Goal: Navigation & Orientation: Understand site structure

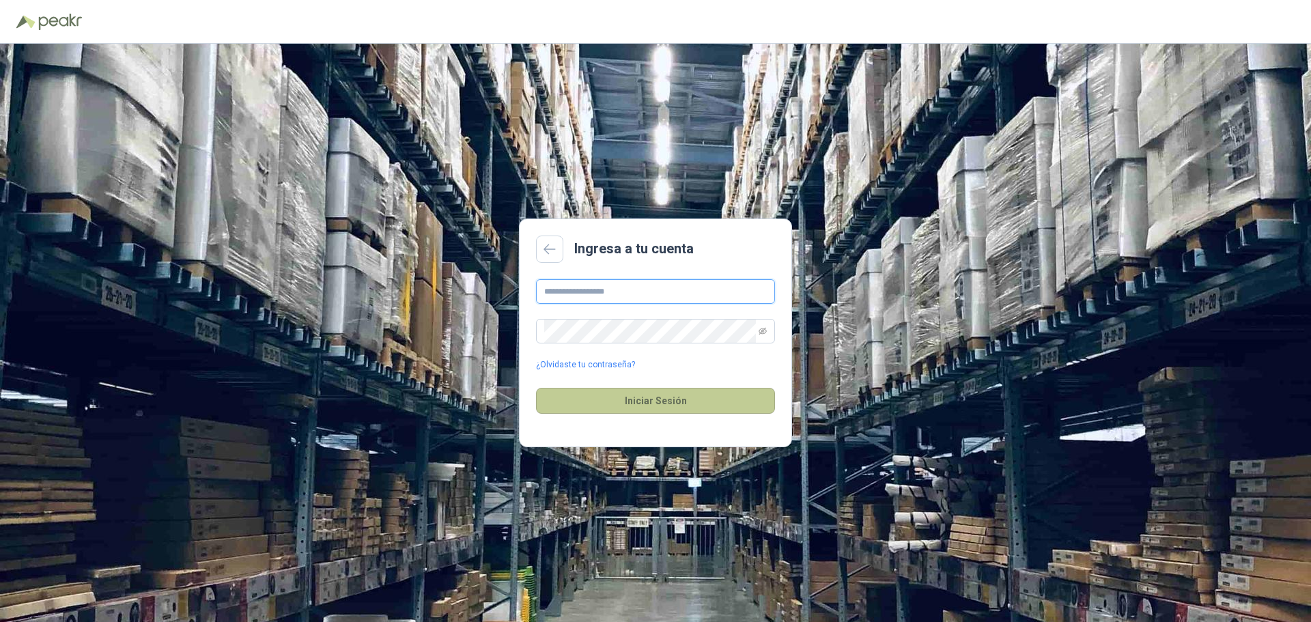
type input "**********"
click at [666, 408] on button "Iniciar Sesión" at bounding box center [655, 401] width 239 height 26
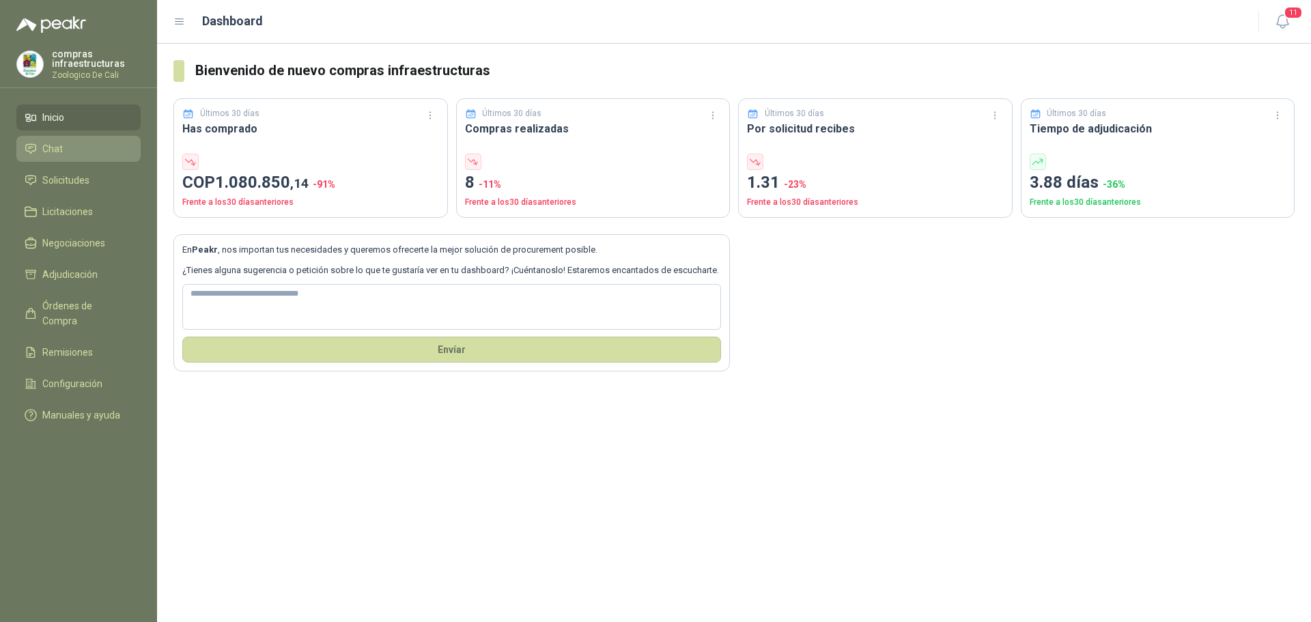
click at [72, 149] on li "Chat" at bounding box center [79, 148] width 108 height 15
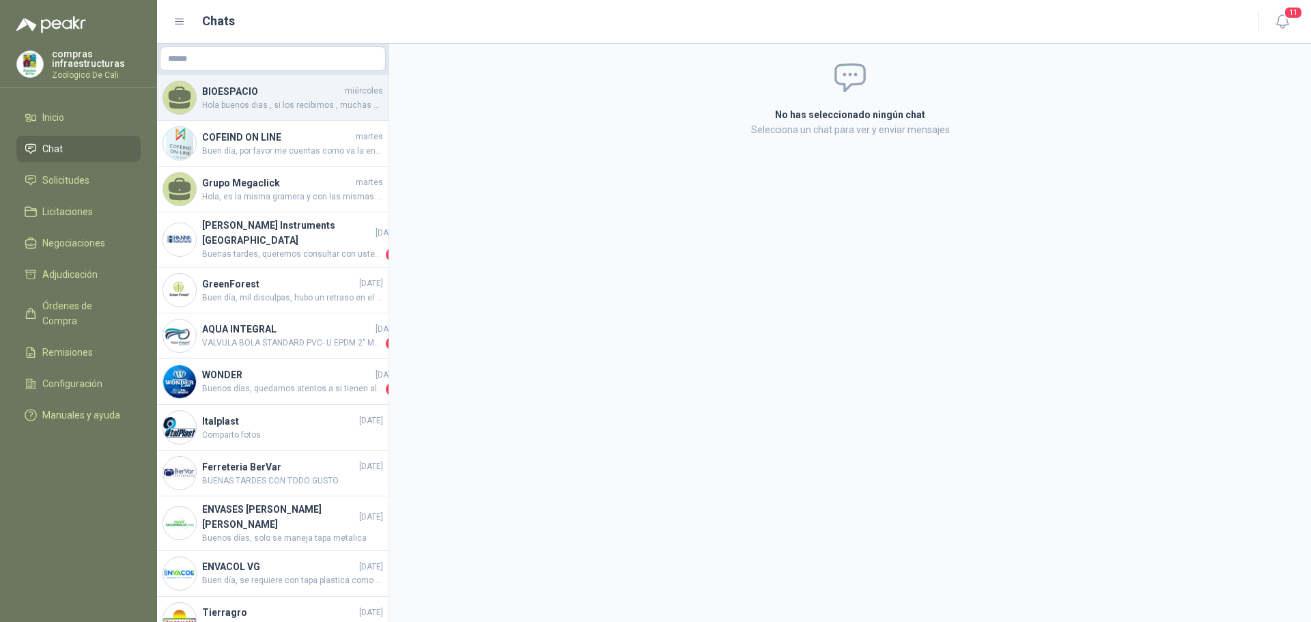
click at [317, 111] on span "Hola buenos dias , si los recibimos , muchas gracias" at bounding box center [292, 105] width 181 height 13
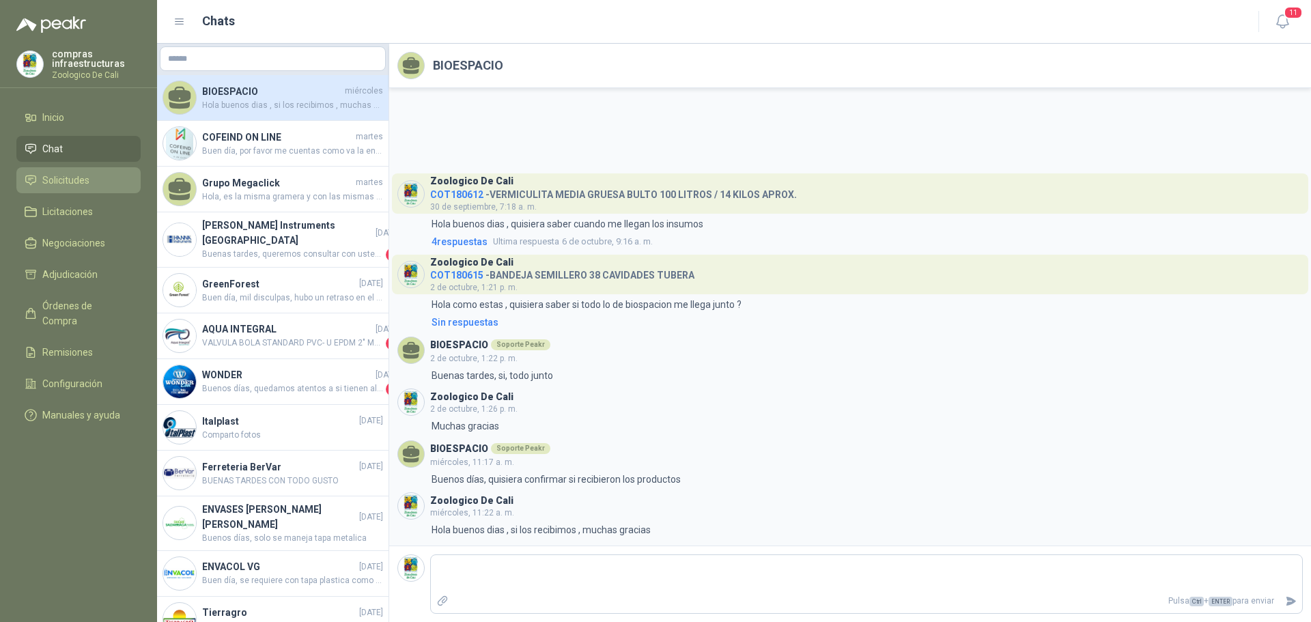
click at [62, 171] on link "Solicitudes" at bounding box center [78, 180] width 124 height 26
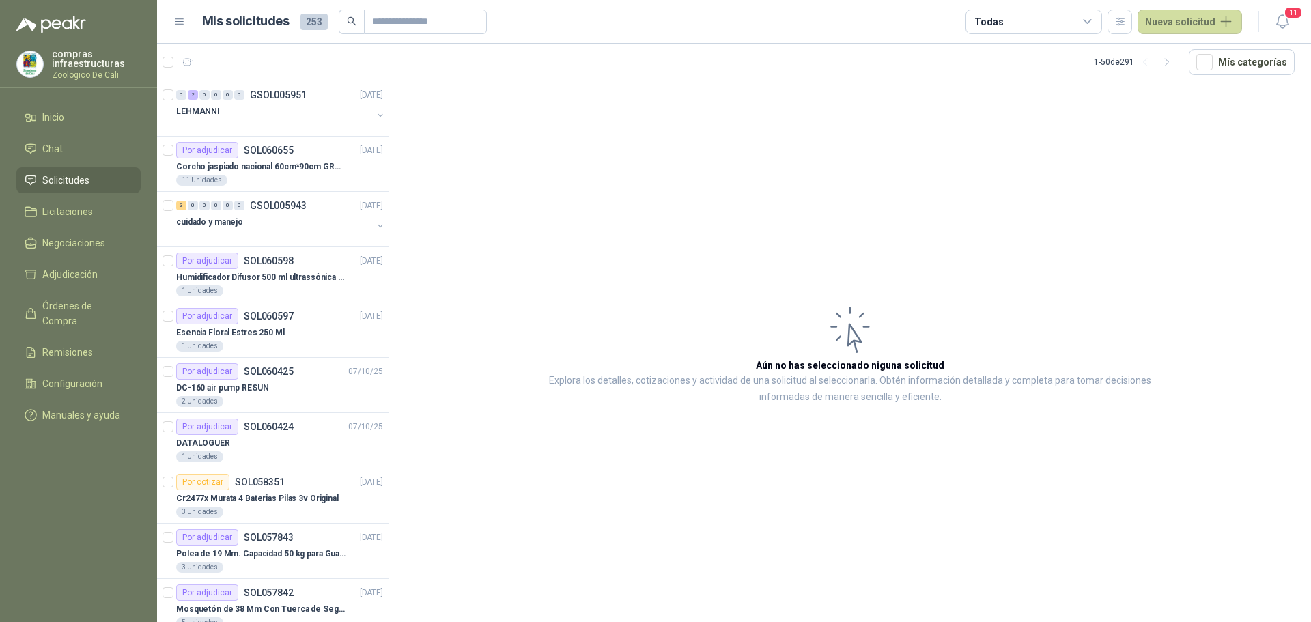
click at [1266, 22] on div "11" at bounding box center [1268, 21] width 53 height 21
click at [1279, 23] on icon "button" at bounding box center [1282, 21] width 17 height 17
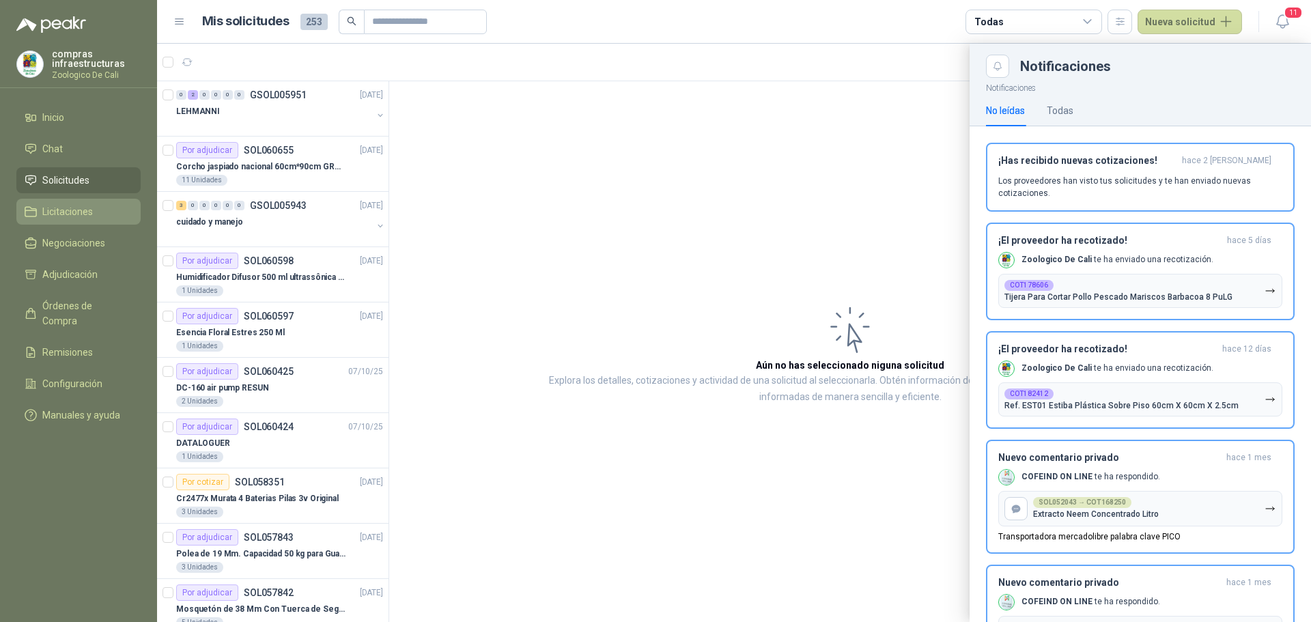
click at [82, 214] on span "Licitaciones" at bounding box center [67, 211] width 51 height 15
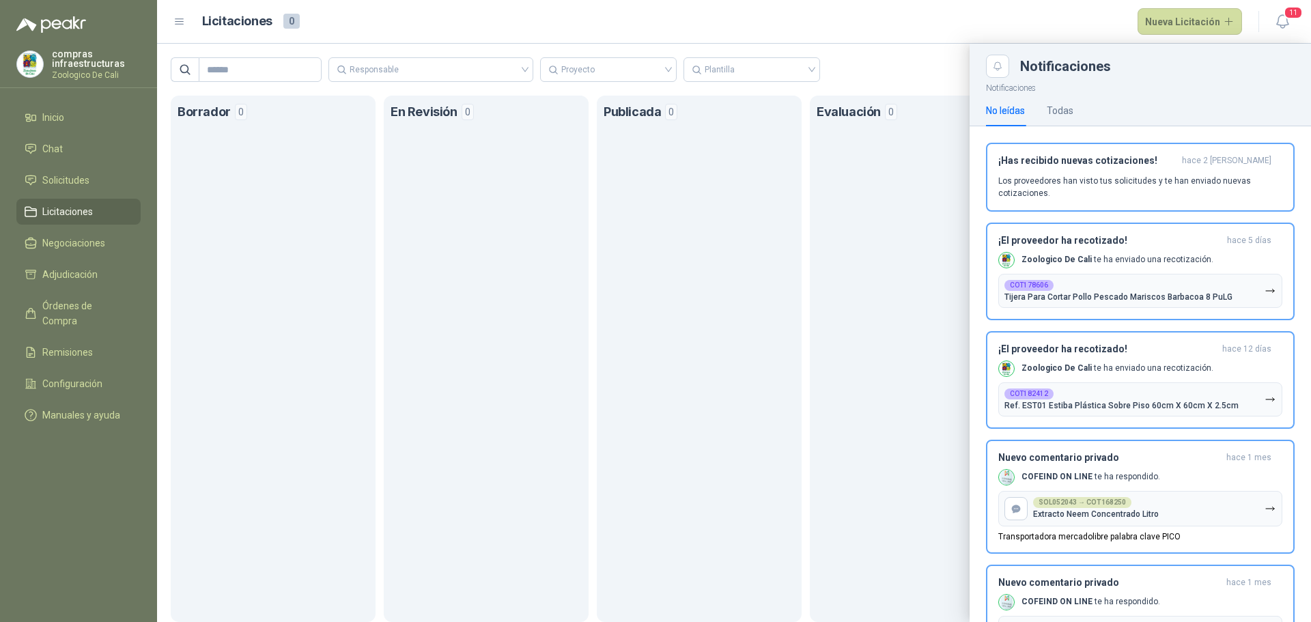
click at [1294, 27] on header "Licitaciones 0 Nueva Licitación 11" at bounding box center [734, 22] width 1154 height 44
click at [1287, 26] on icon "button" at bounding box center [1282, 21] width 17 height 17
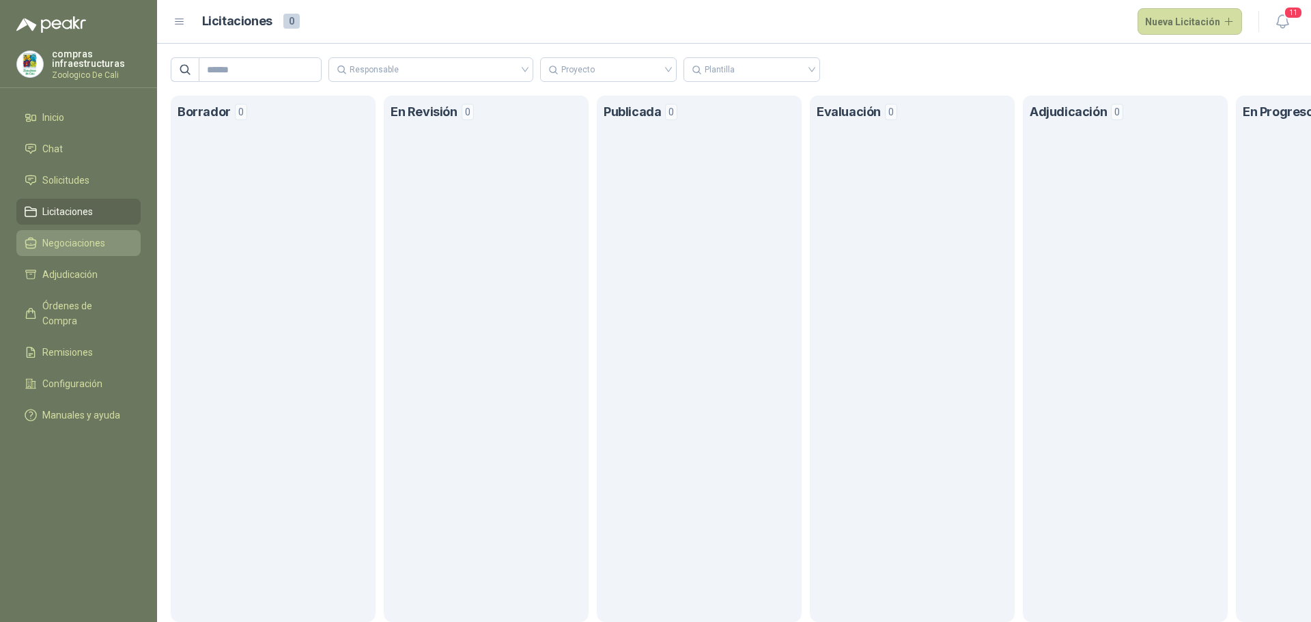
click at [104, 243] on span "Negociaciones" at bounding box center [73, 243] width 63 height 15
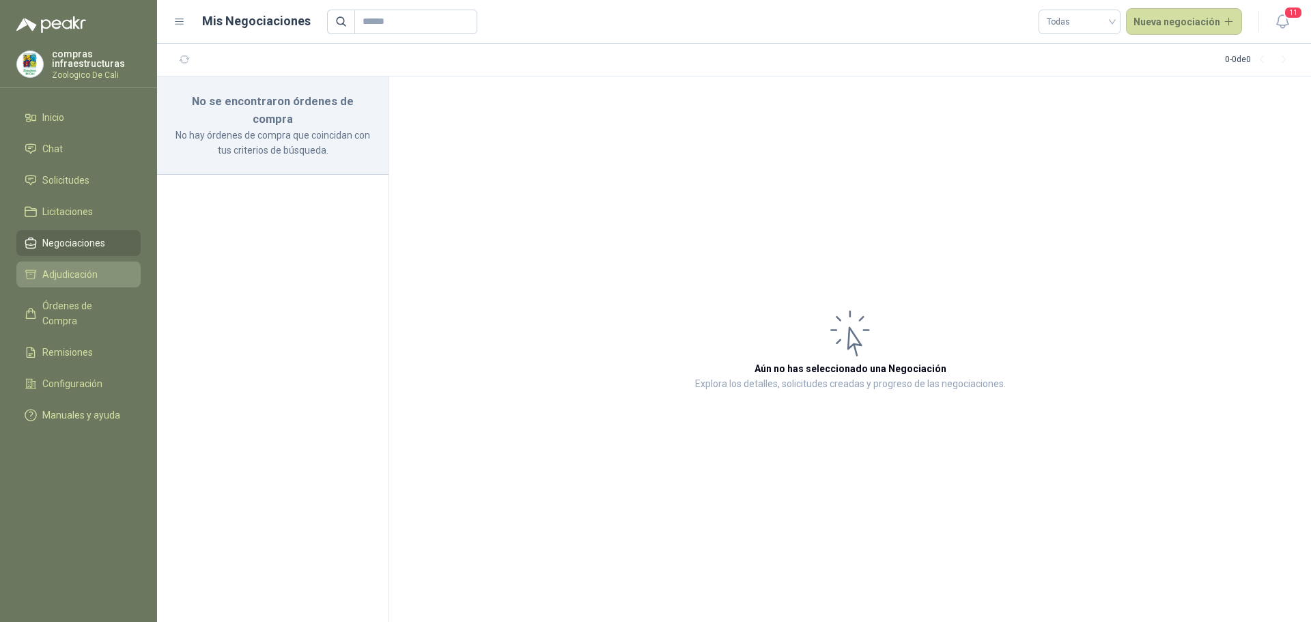
click at [100, 274] on li "Adjudicación" at bounding box center [79, 274] width 108 height 15
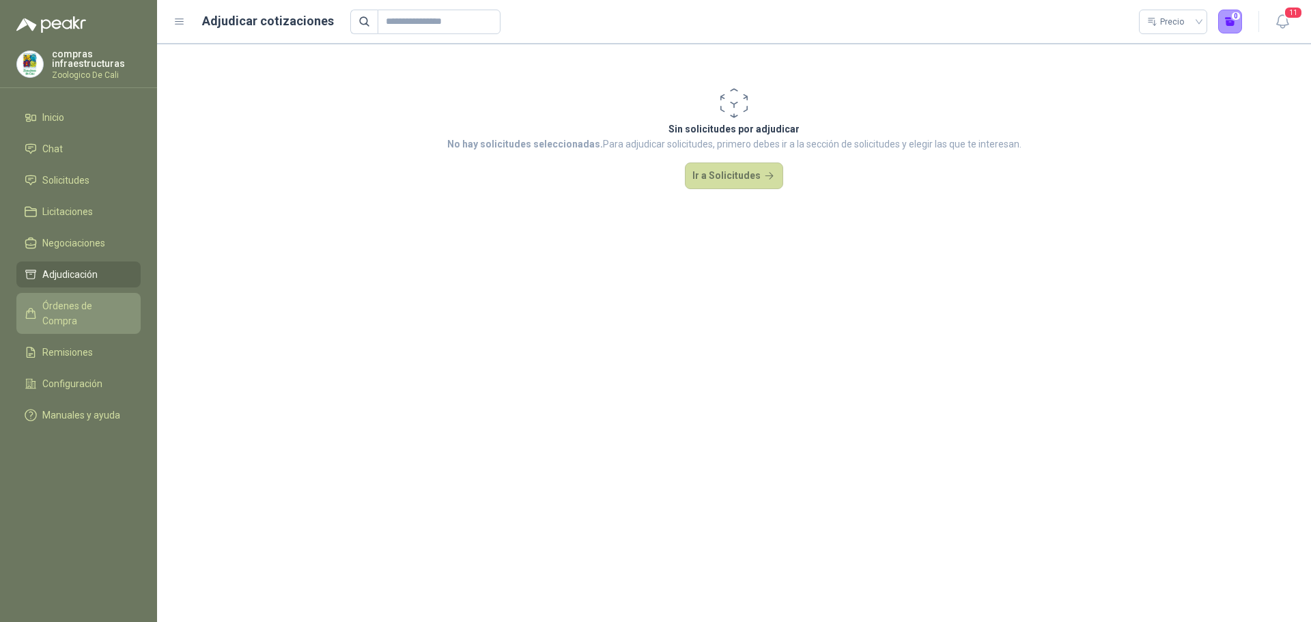
click at [106, 301] on span "Órdenes de Compra" at bounding box center [84, 313] width 85 height 30
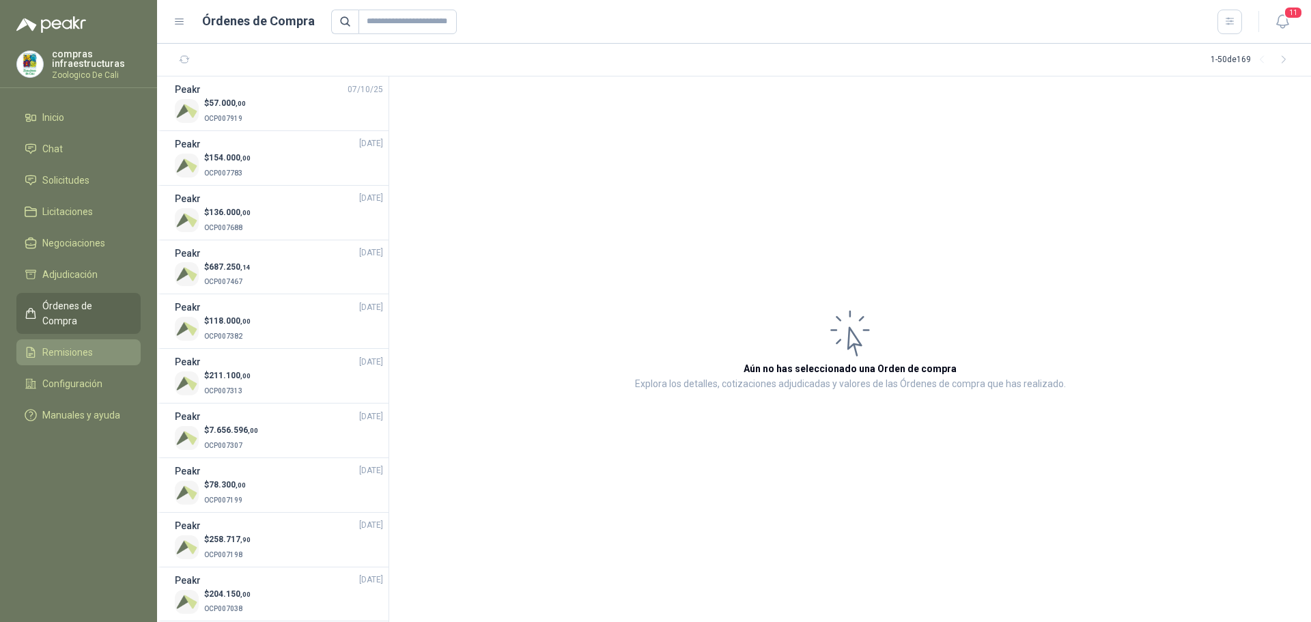
click at [85, 345] on span "Remisiones" at bounding box center [67, 352] width 51 height 15
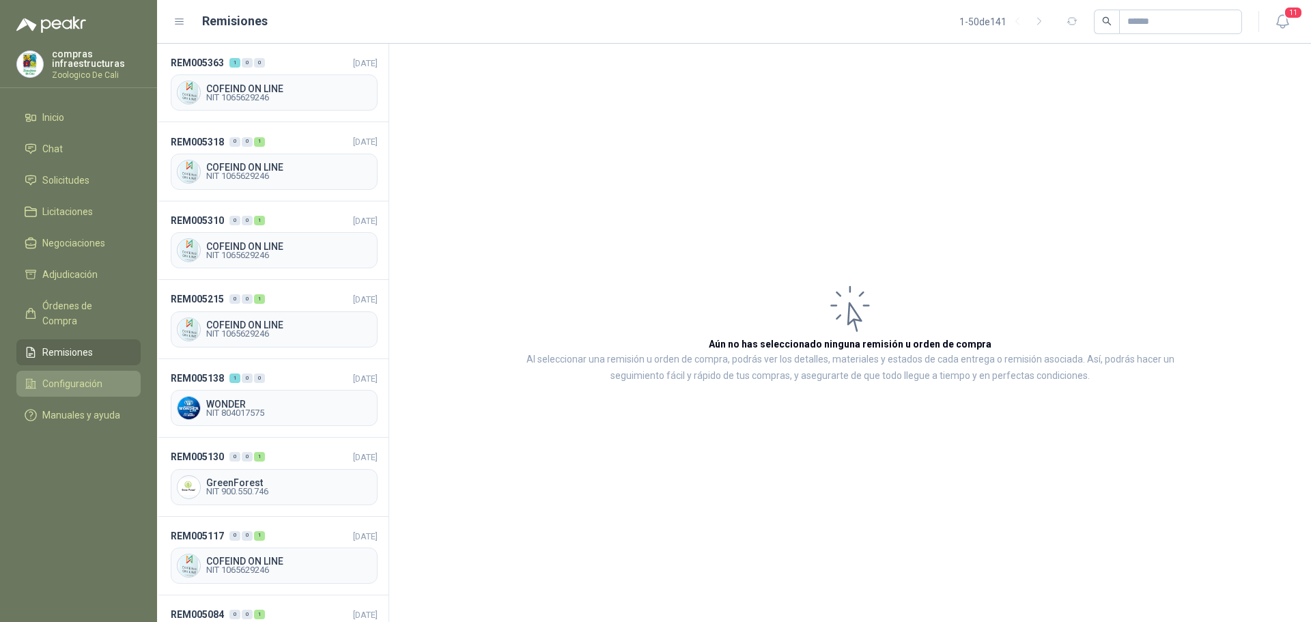
click at [70, 376] on span "Configuración" at bounding box center [72, 383] width 60 height 15
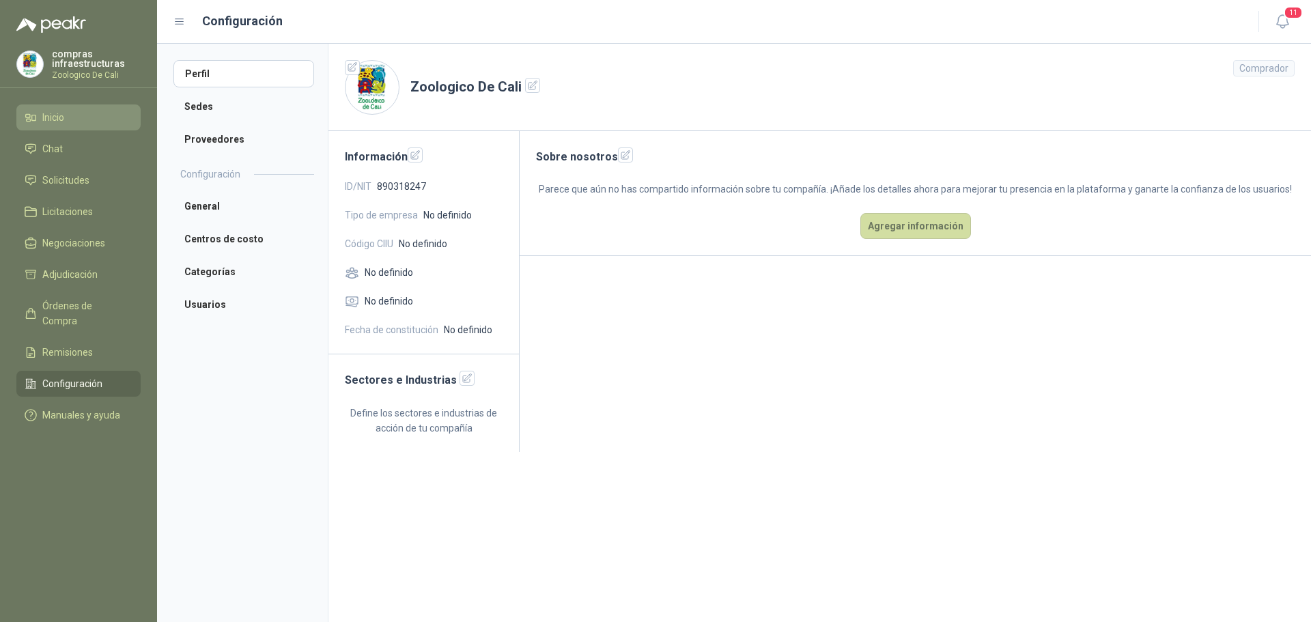
click at [107, 118] on li "Inicio" at bounding box center [79, 117] width 108 height 15
